Goal: Check status: Check status

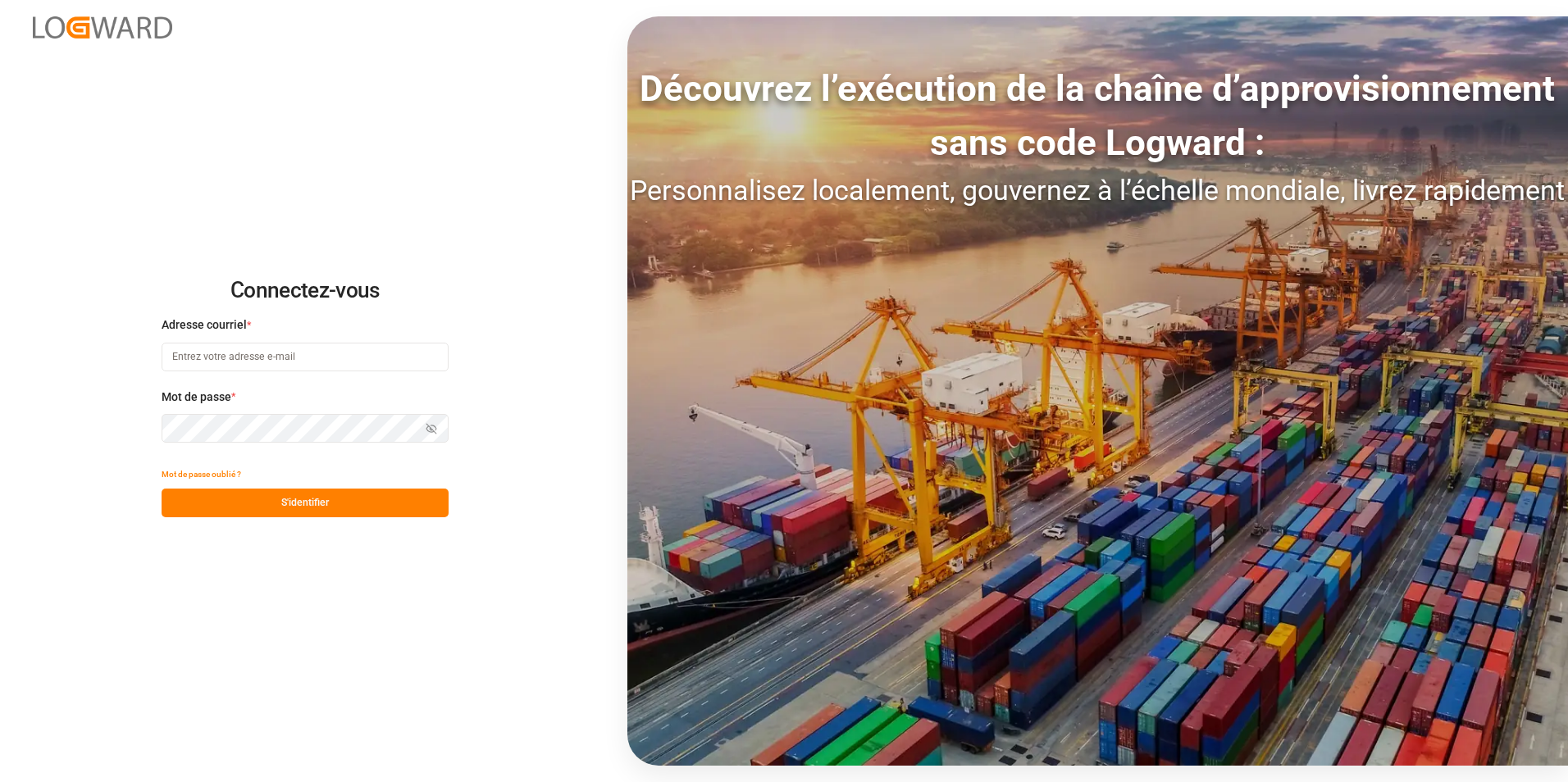
type input "[PERSON_NAME][EMAIL_ADDRESS][DOMAIN_NAME]"
click at [259, 509] on button "S'identifier" at bounding box center [305, 502] width 287 height 29
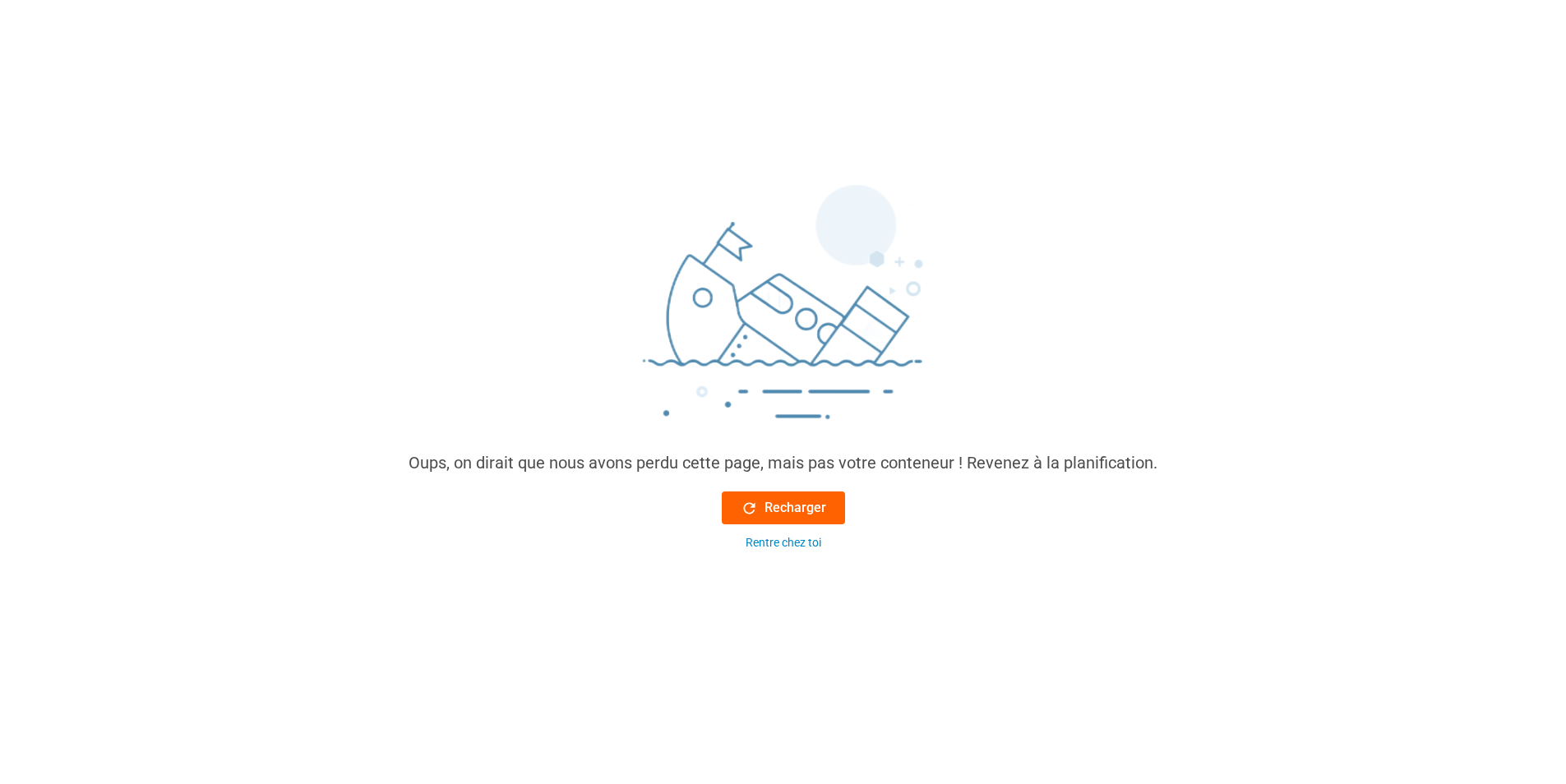
click at [832, 520] on button "Recharger" at bounding box center [783, 508] width 124 height 33
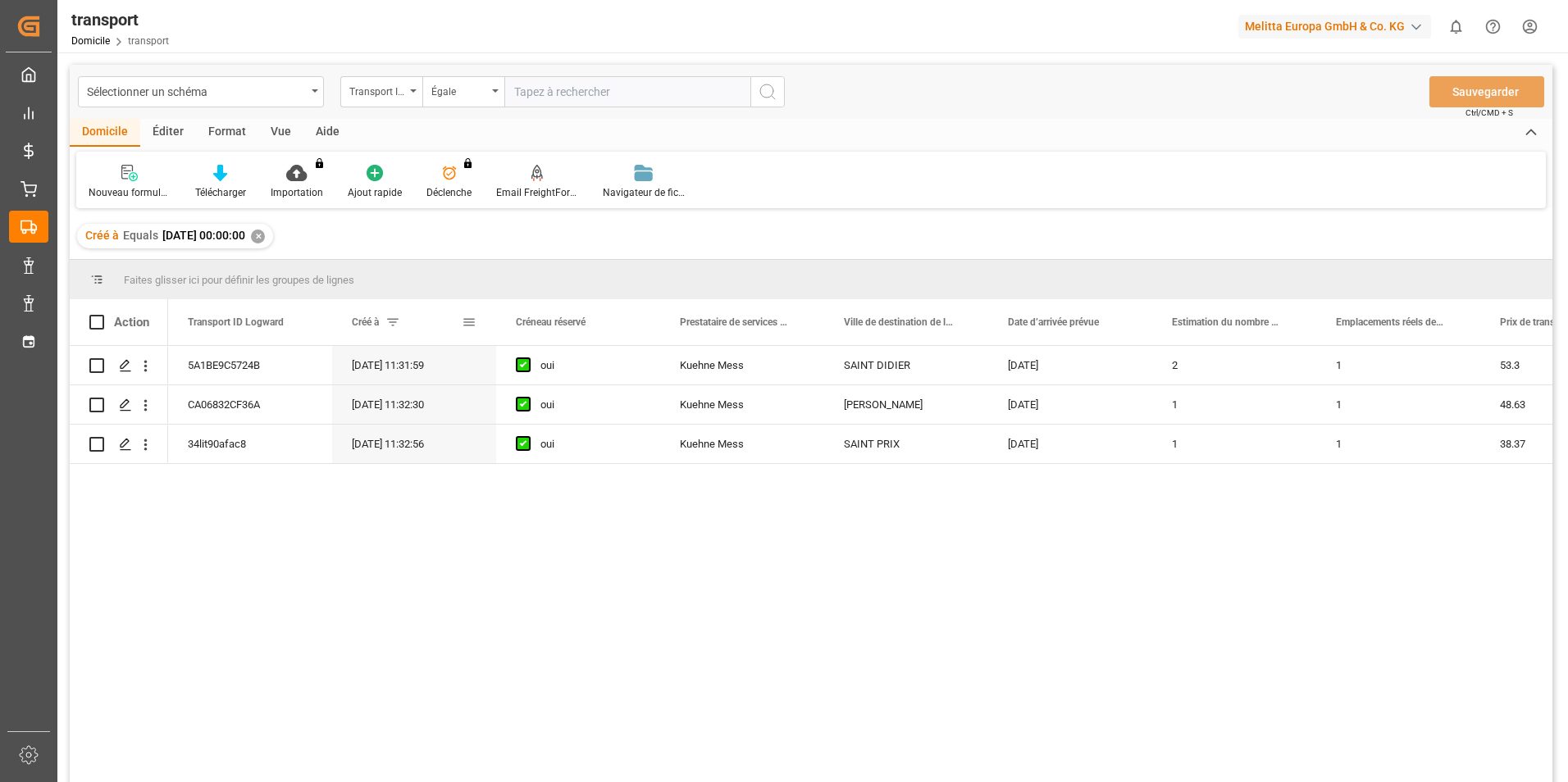
click at [399, 325] on span at bounding box center [392, 322] width 15 height 15
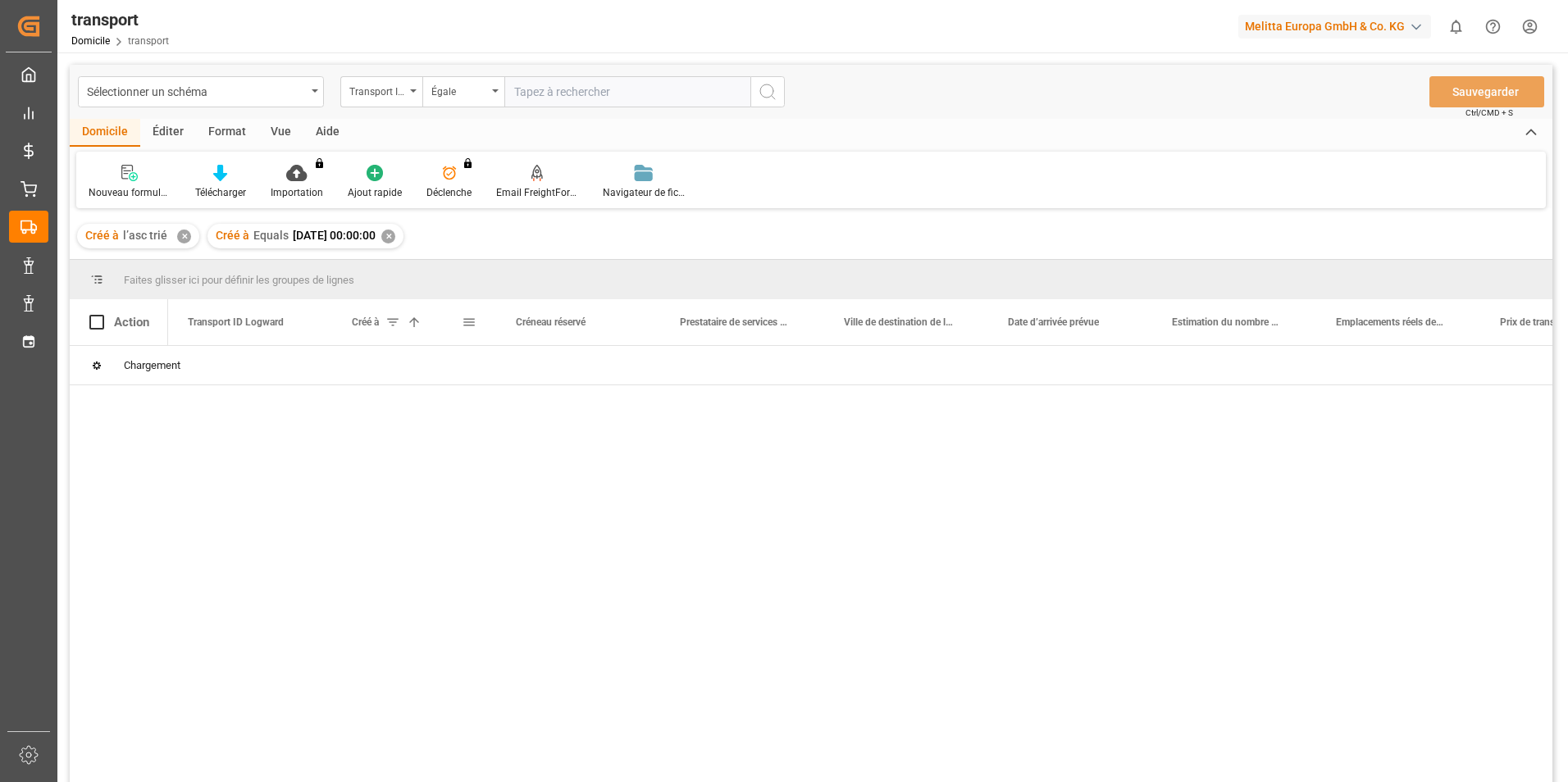
click at [466, 325] on span at bounding box center [468, 322] width 15 height 15
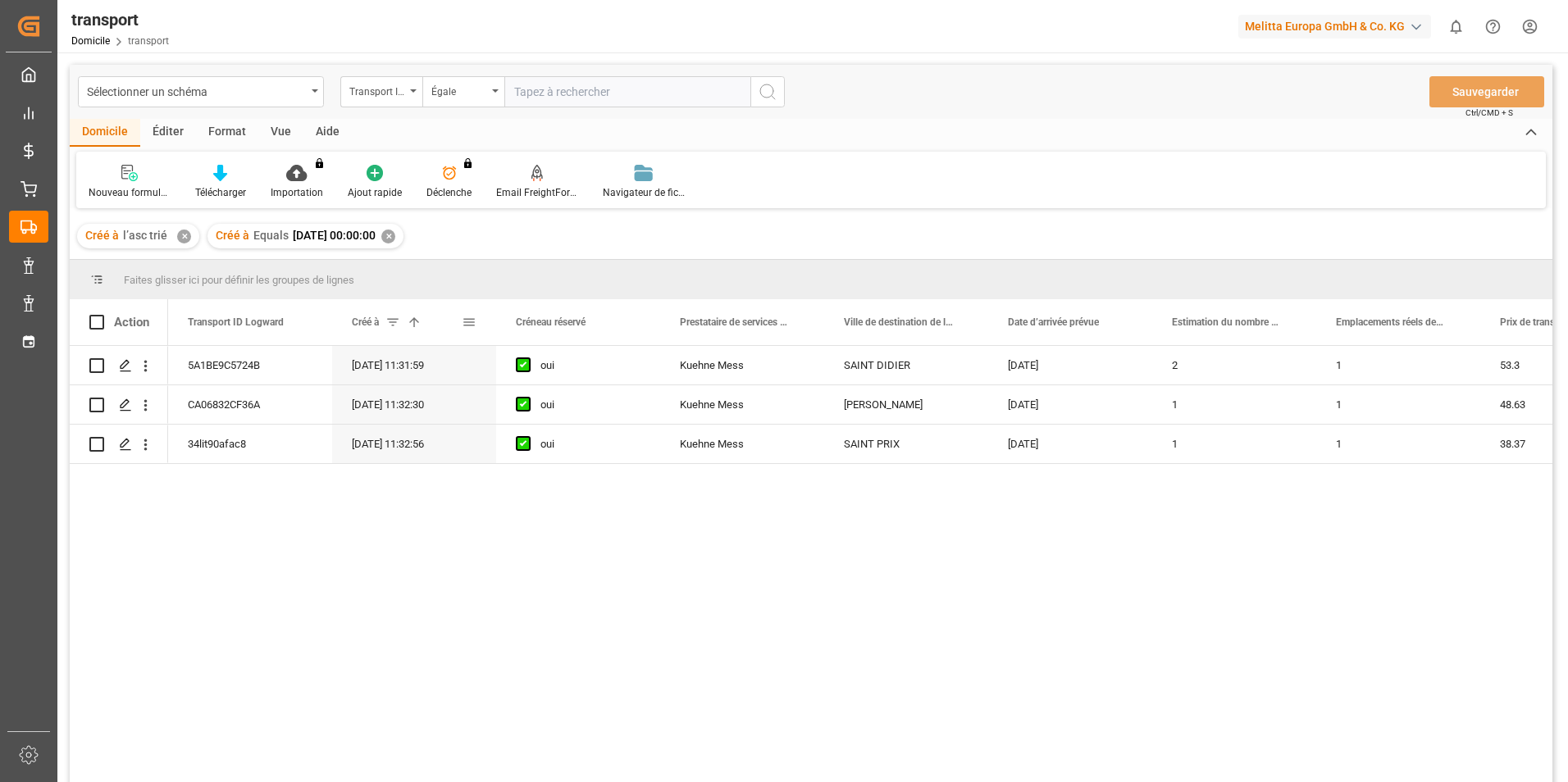
click at [474, 323] on span at bounding box center [468, 322] width 15 height 15
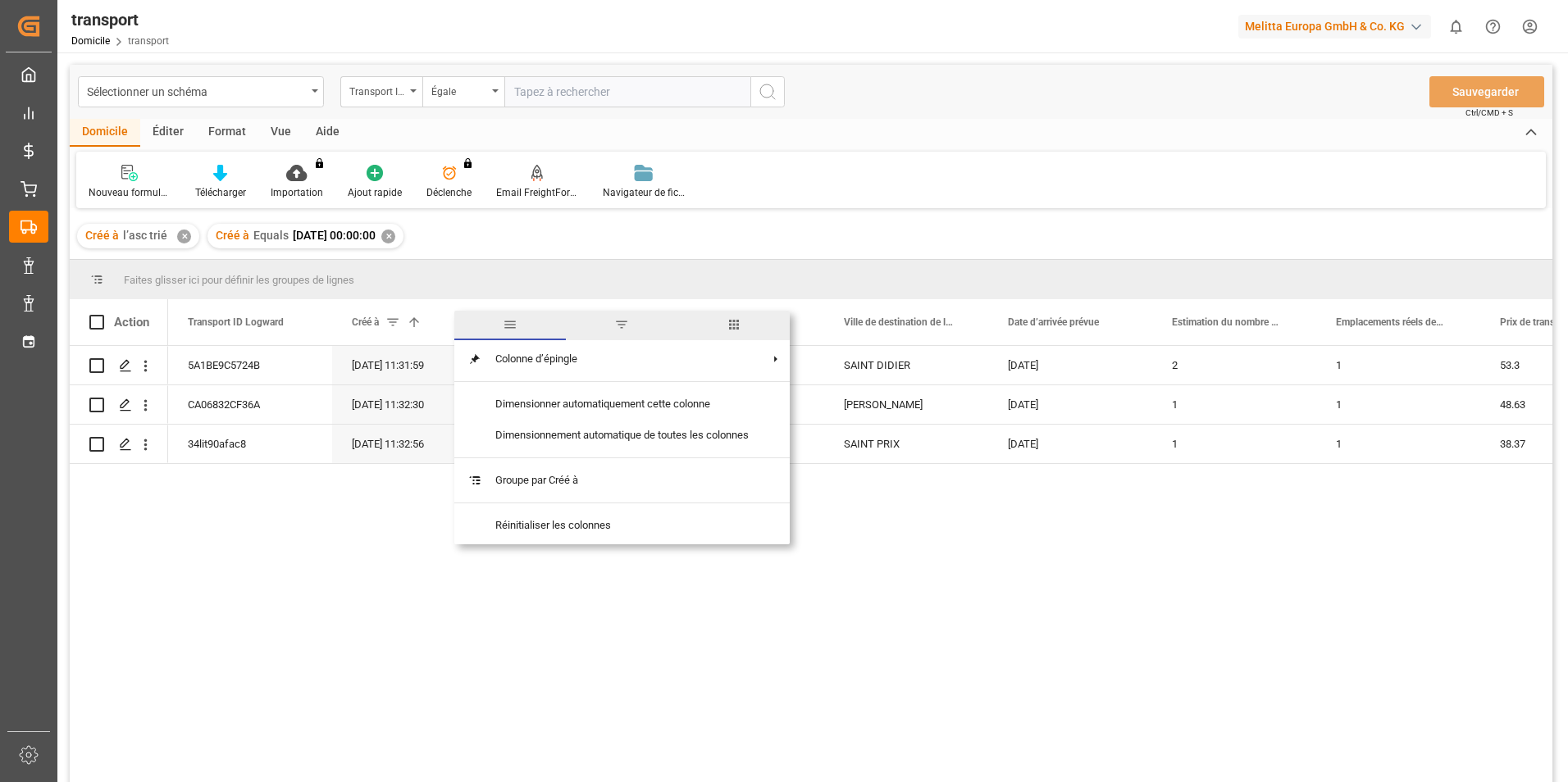
click at [609, 328] on span "filtre" at bounding box center [621, 326] width 112 height 30
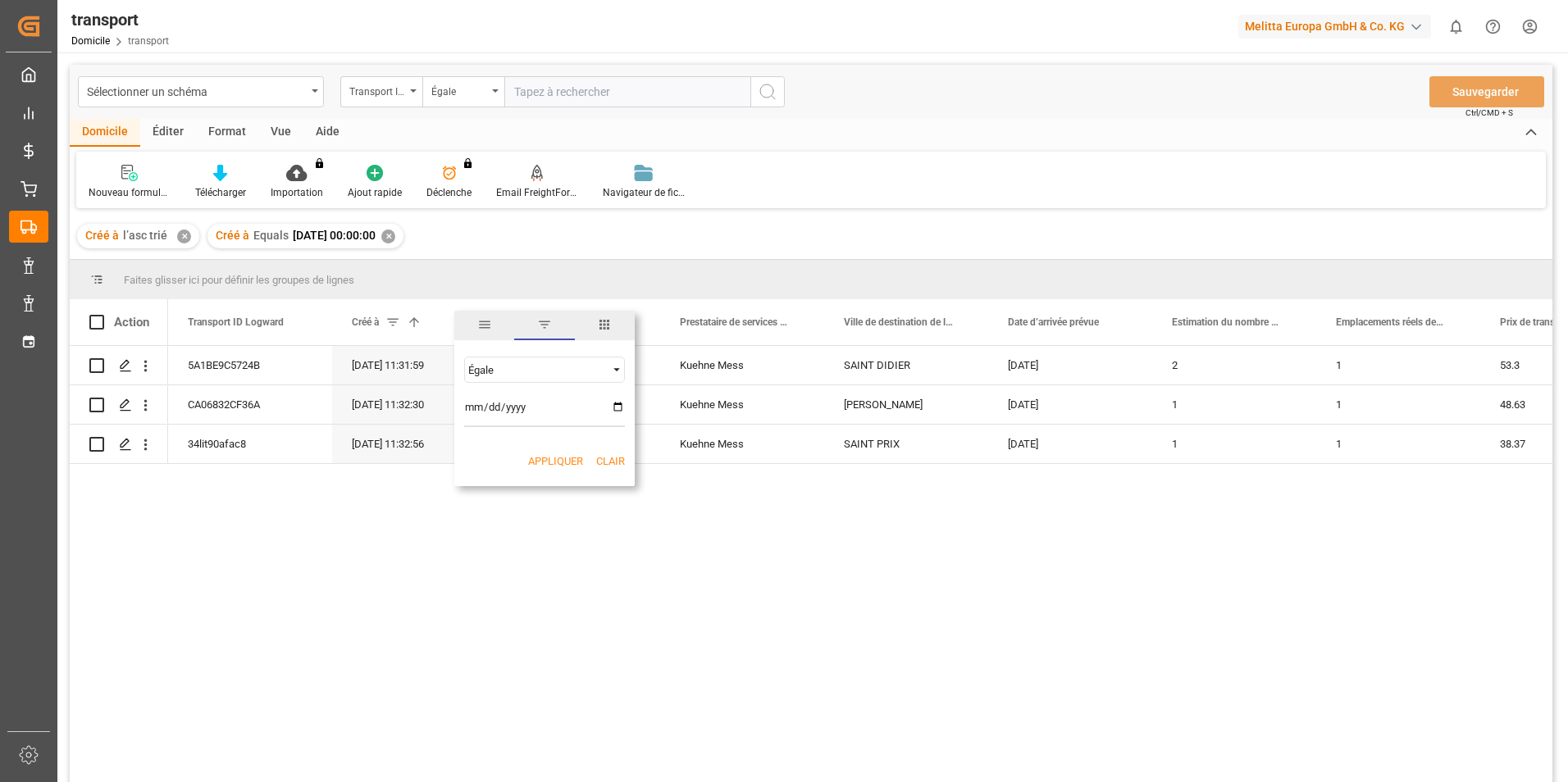
type input "[DATE]"
click at [538, 459] on button "Appliquer" at bounding box center [555, 461] width 55 height 17
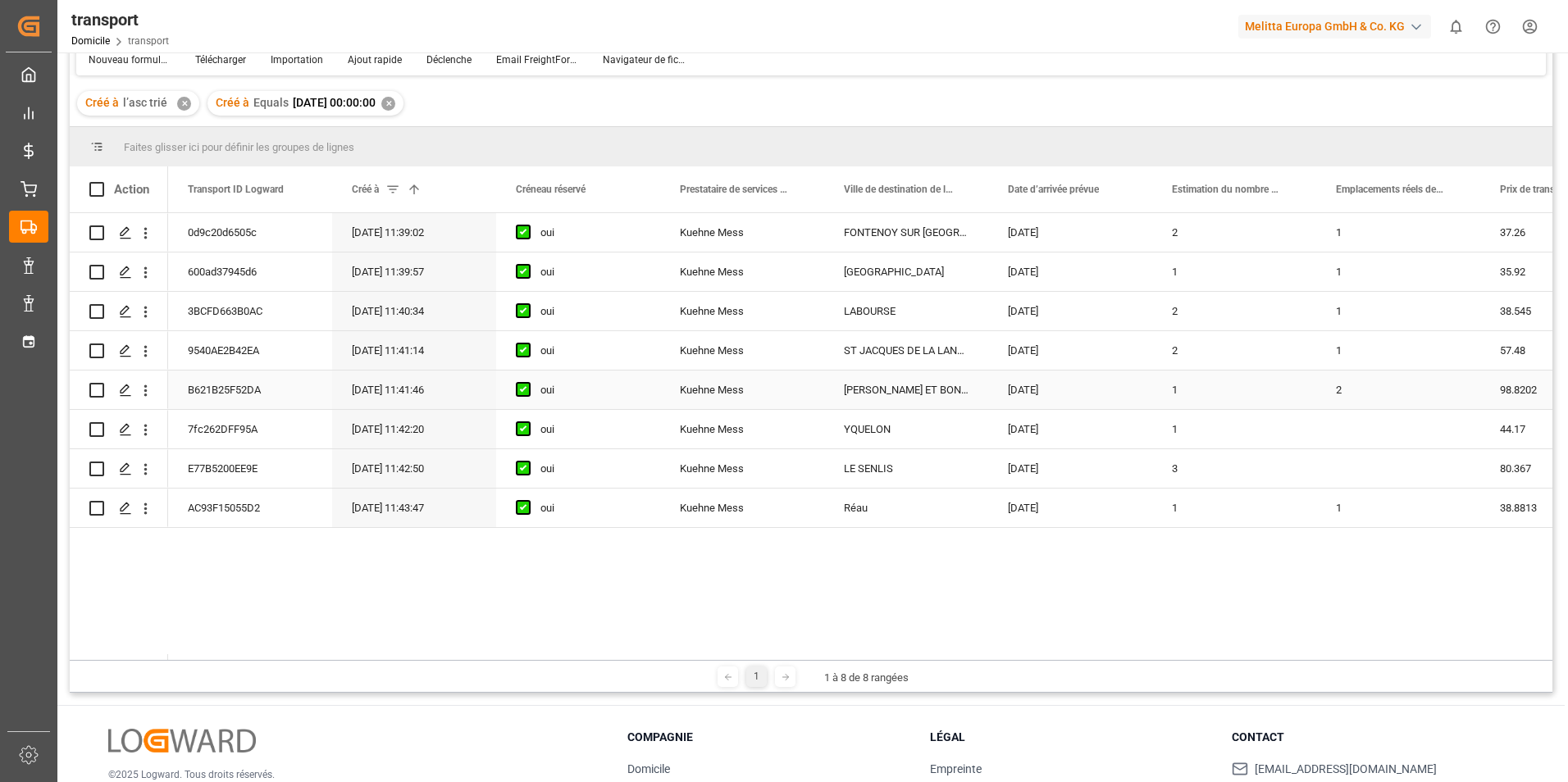
scroll to position [161, 0]
